Goal: Task Accomplishment & Management: Complete application form

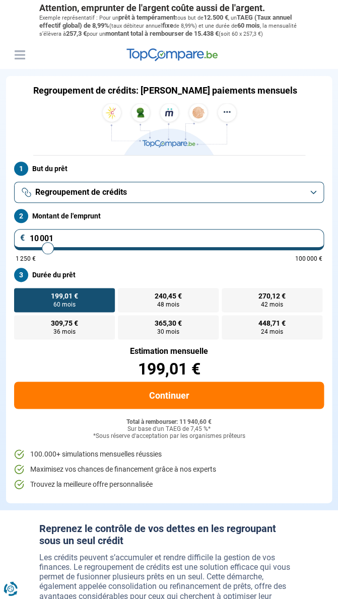
type input "9 500"
type input "9500"
type input "11 750"
type input "11750"
type input "13 500"
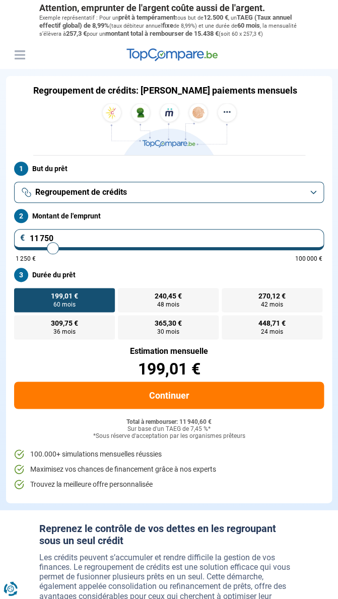
type input "13500"
type input "15 250"
type input "15250"
type input "17 250"
type input "17250"
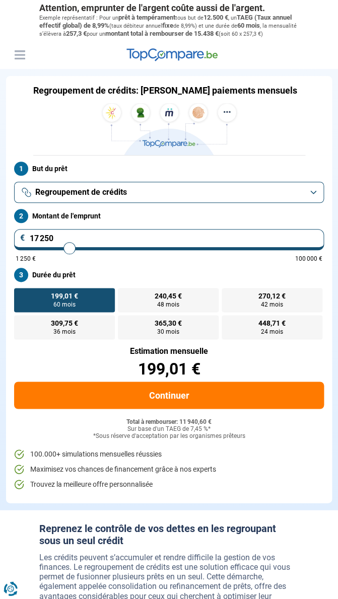
type input "19 000"
type input "19000"
type input "21 000"
type input "21000"
type input "22 500"
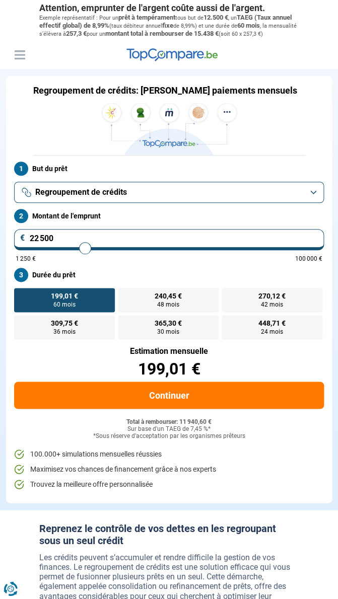
type input "24000"
type input "24 000"
radio input "false"
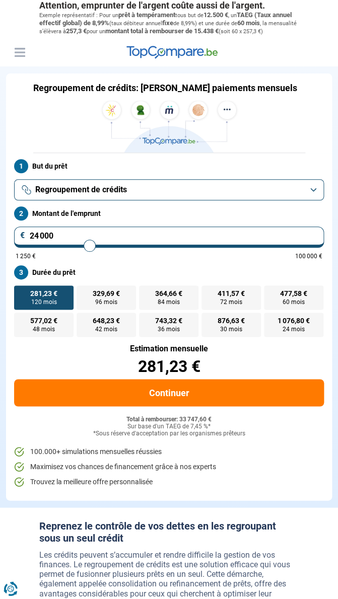
scroll to position [1, 0]
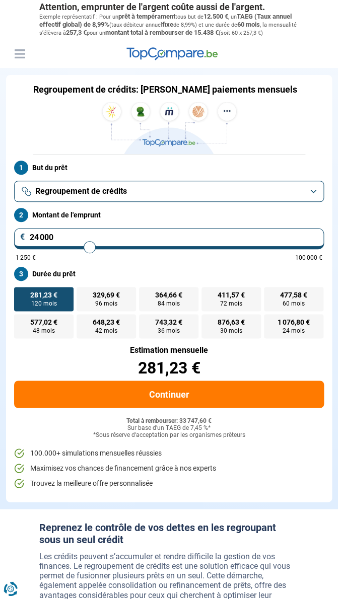
type input "21 250"
type input "21250"
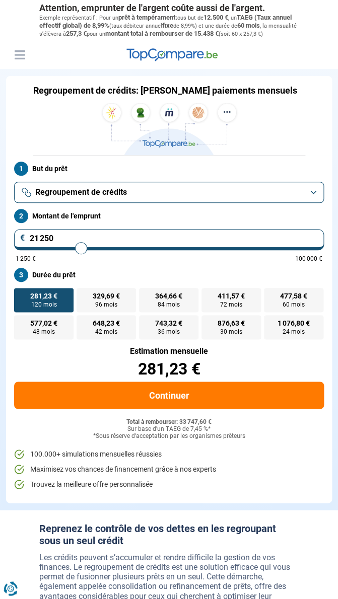
type input "24 000"
type input "24000"
type input "25 750"
type input "25750"
type input "27 750"
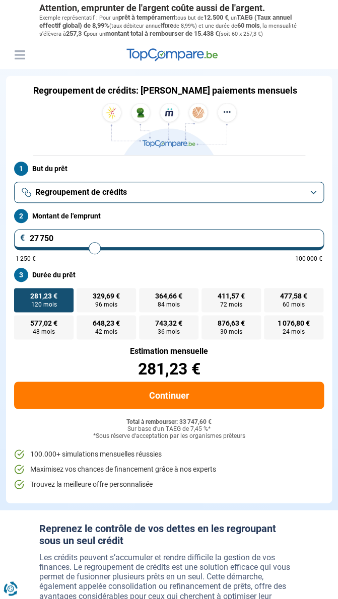
type input "27750"
type input "30 500"
type input "30500"
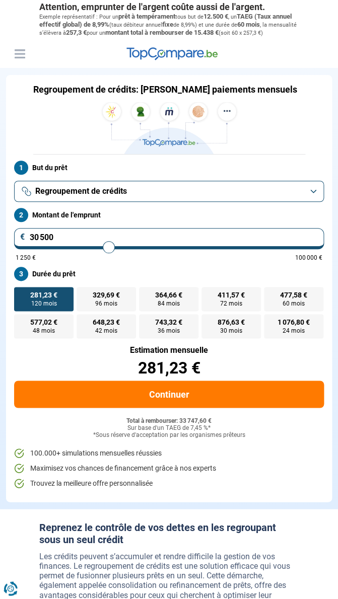
type input "35 000"
type input "35000"
type input "36 500"
type input "37250"
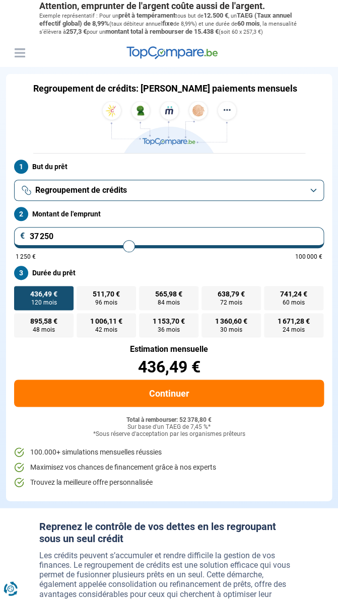
scroll to position [1, 0]
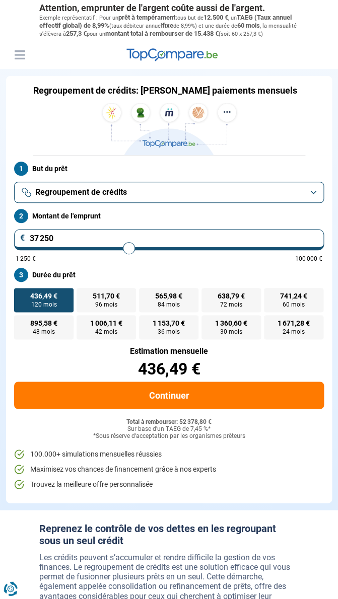
type input "35 750"
type input "35750"
type input "37 250"
type input "37250"
type input "37 750"
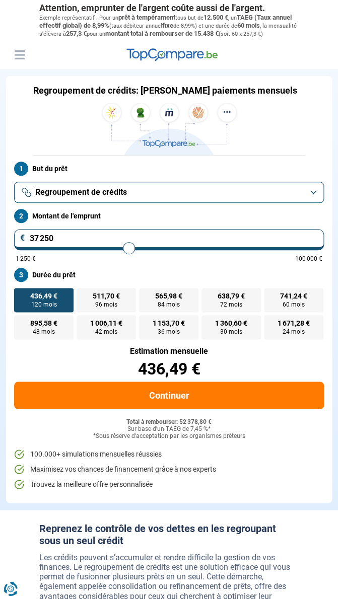
type input "37750"
type input "38 250"
type input "38250"
type input "38 500"
type input "38500"
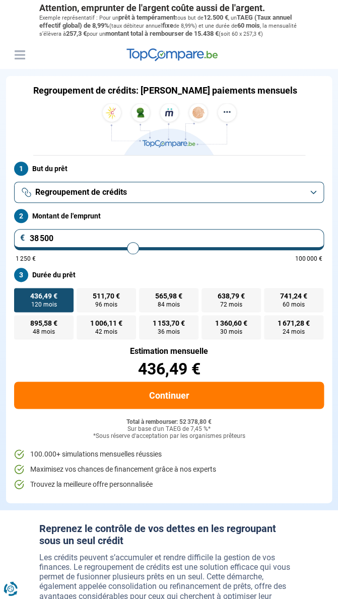
type input "39 000"
type input "39000"
type input "39 250"
type input "39250"
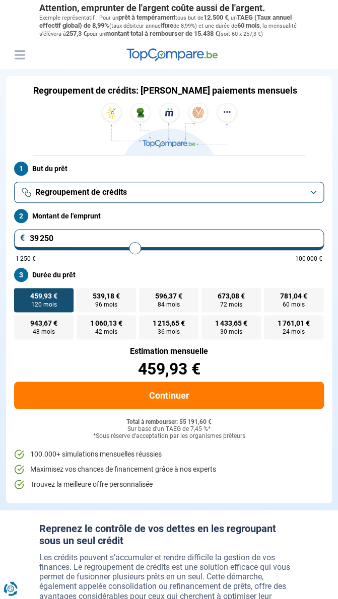
type input "38 250"
type input "39000"
type input "40 000"
type input "40500"
type input "40 500"
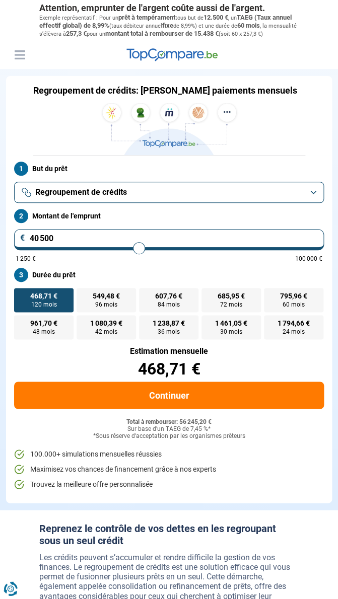
click at [315, 199] on button "Regroupement de crédits" at bounding box center [169, 192] width 310 height 21
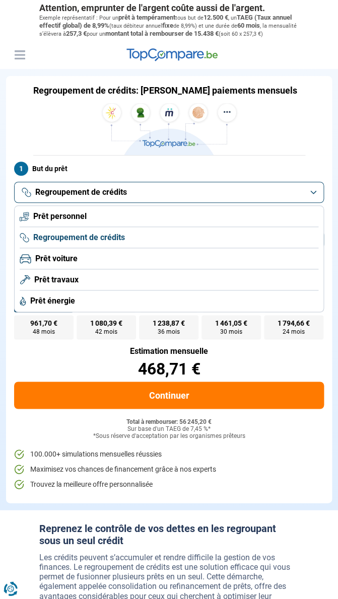
click at [81, 222] on span "Prêt personnel" at bounding box center [59, 216] width 53 height 11
